Goal: Navigation & Orientation: Find specific page/section

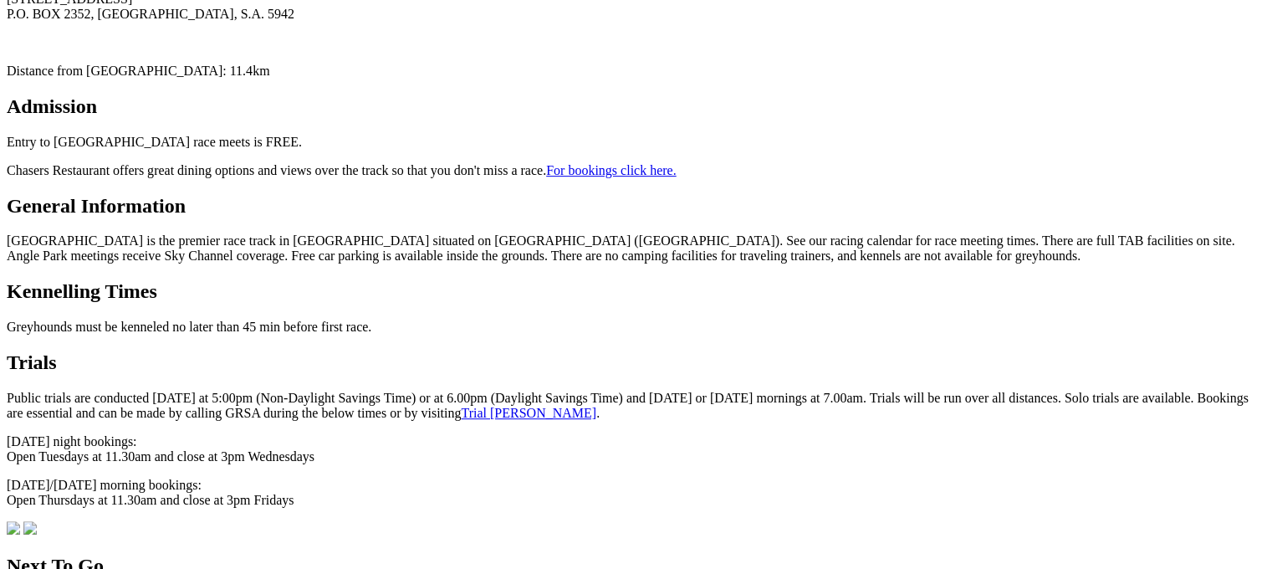
scroll to position [702, 0]
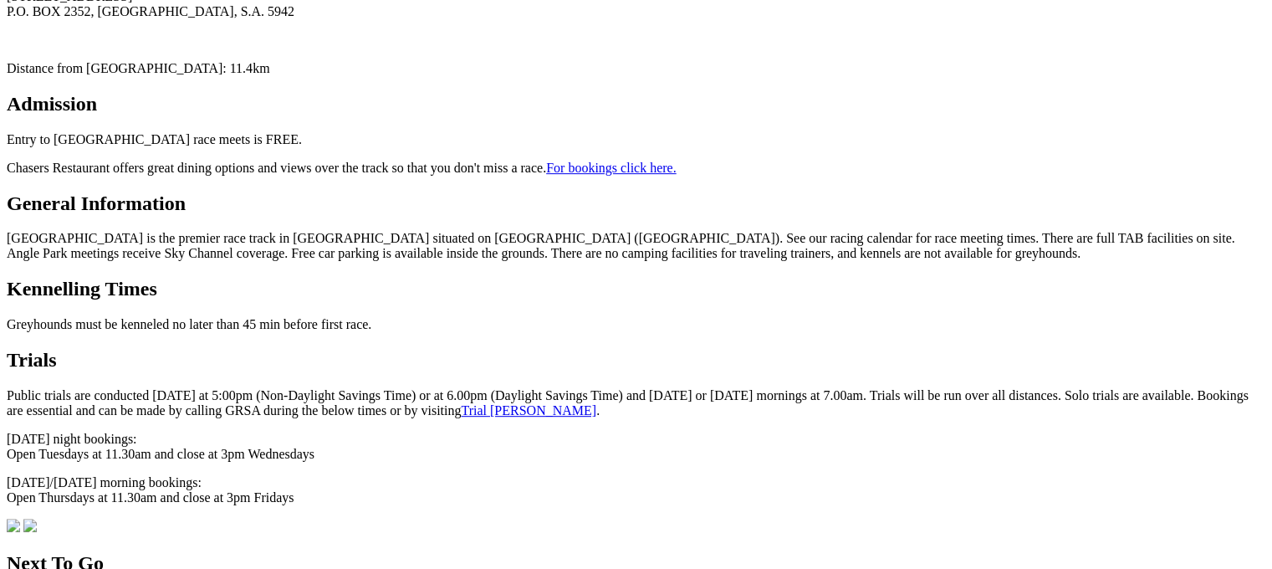
click at [461, 403] on link "Trial [PERSON_NAME]" at bounding box center [528, 410] width 135 height 14
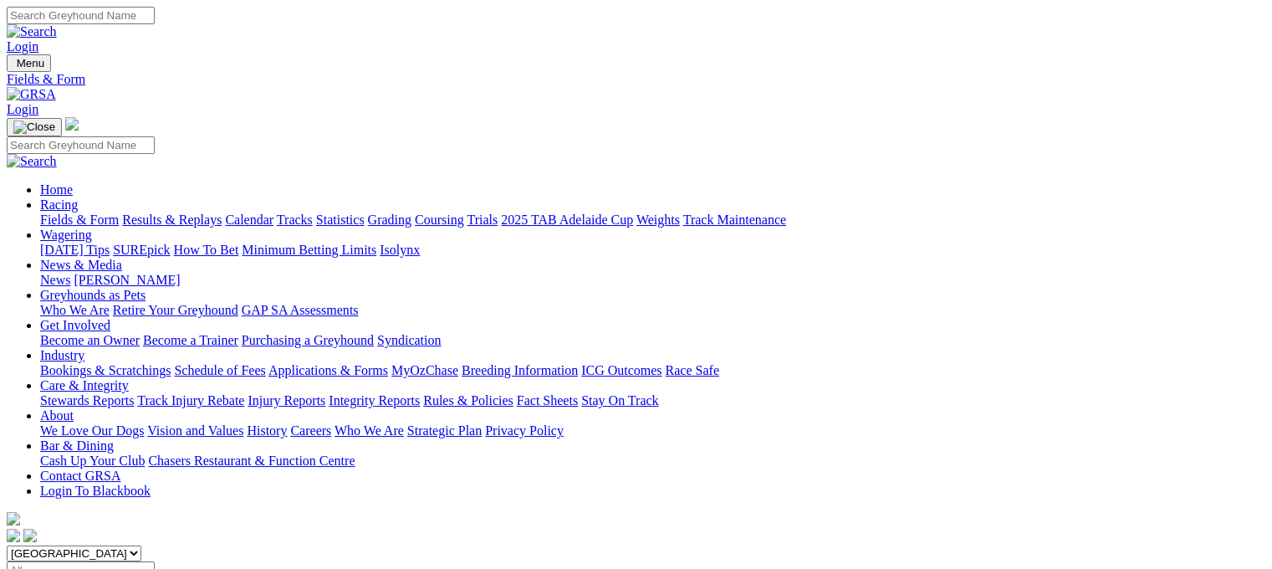
click at [313, 212] on link "Tracks" at bounding box center [295, 219] width 36 height 14
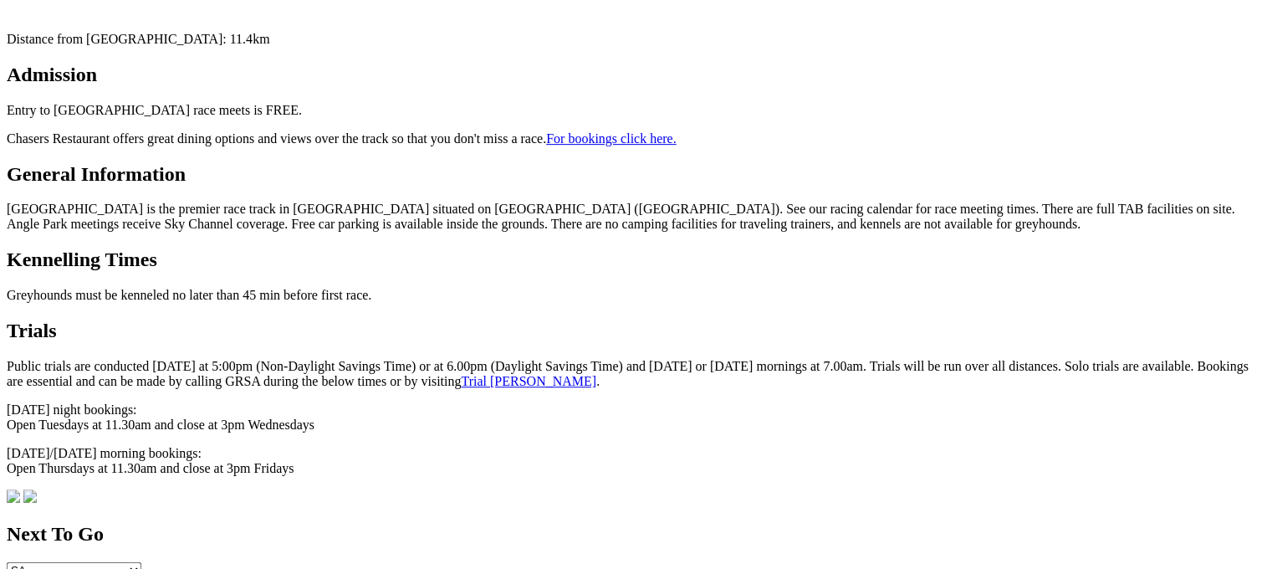
scroll to position [734, 0]
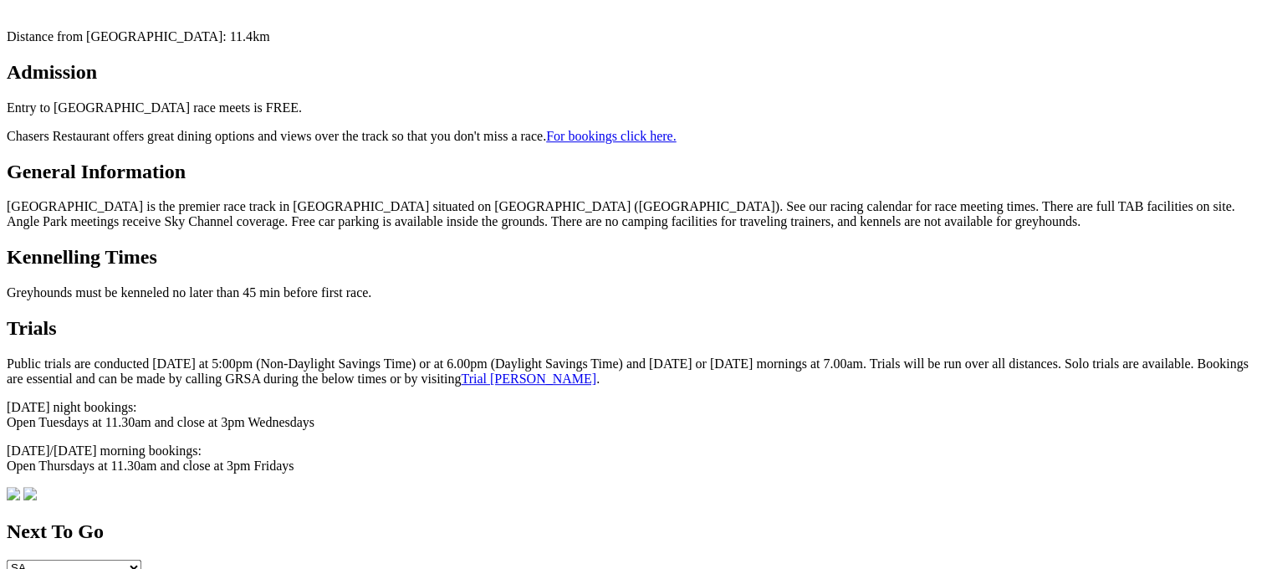
click at [461, 371] on link "Trial [PERSON_NAME]" at bounding box center [528, 378] width 135 height 14
